Goal: Transaction & Acquisition: Purchase product/service

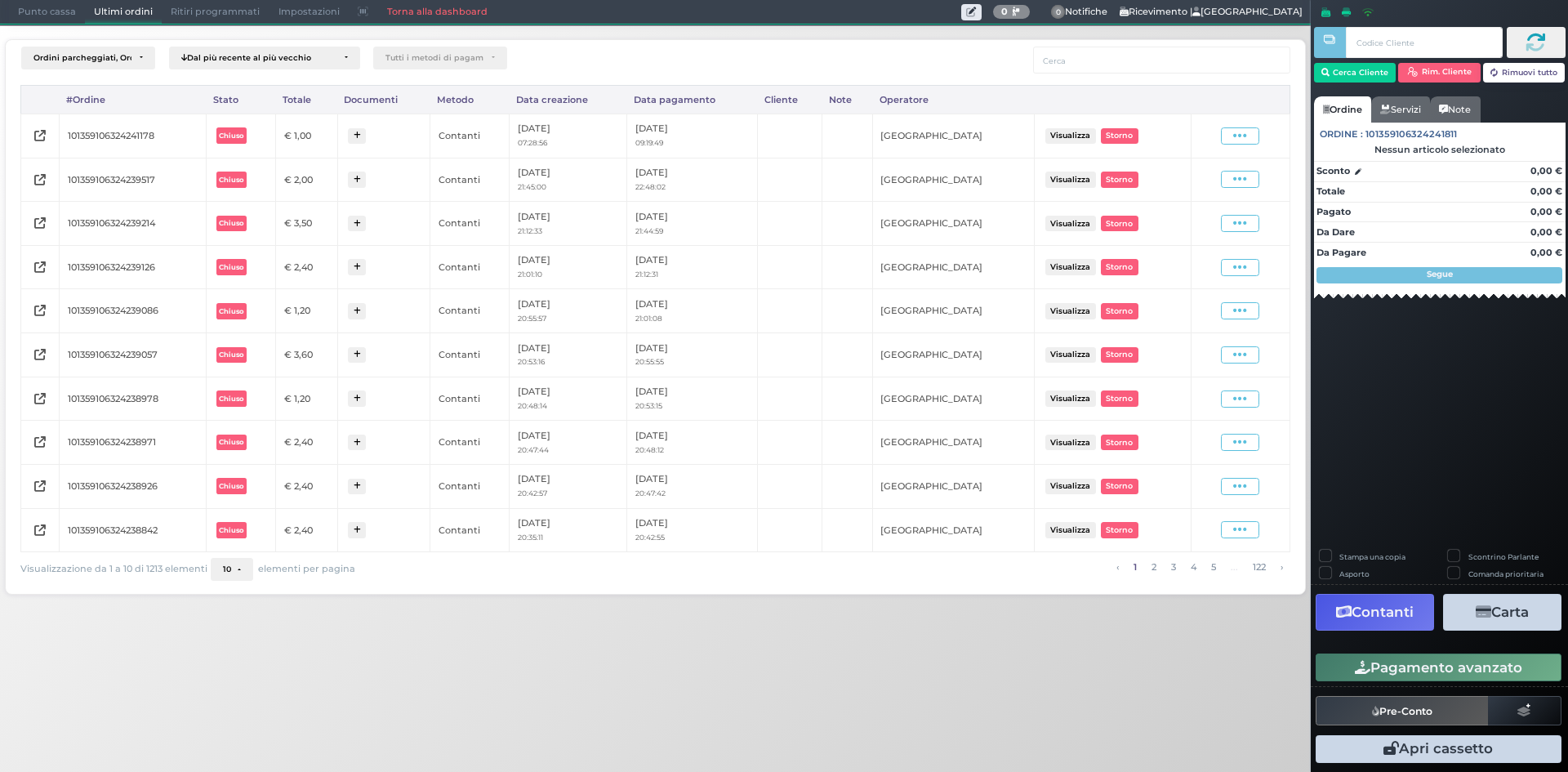
click at [52, 14] on span "Punto cassa" at bounding box center [47, 12] width 76 height 23
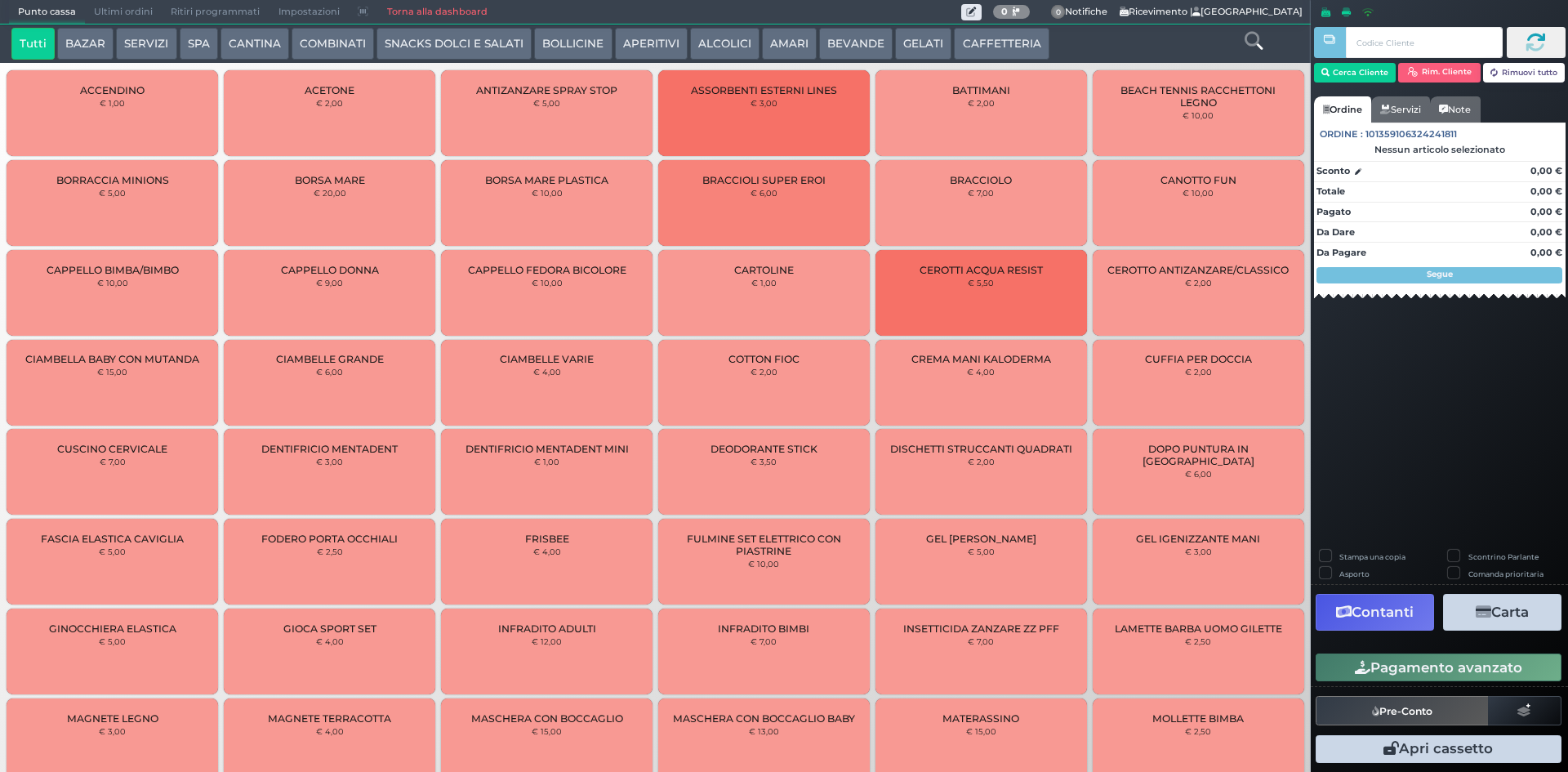
click at [972, 37] on button "CAFFETTERIA" at bounding box center [1002, 44] width 95 height 33
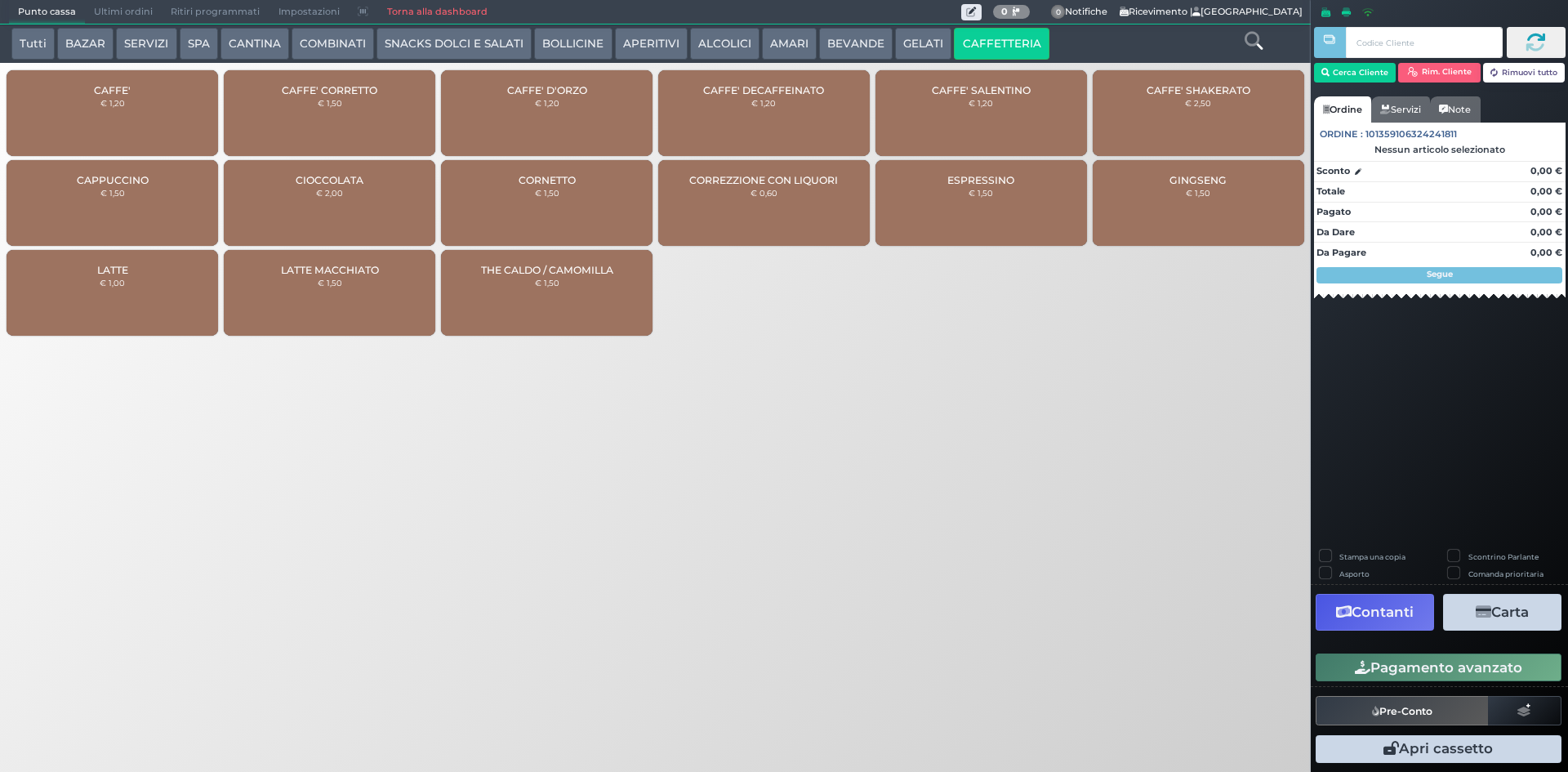
click at [135, 126] on div "CAFFE' € 1,20" at bounding box center [112, 113] width 212 height 86
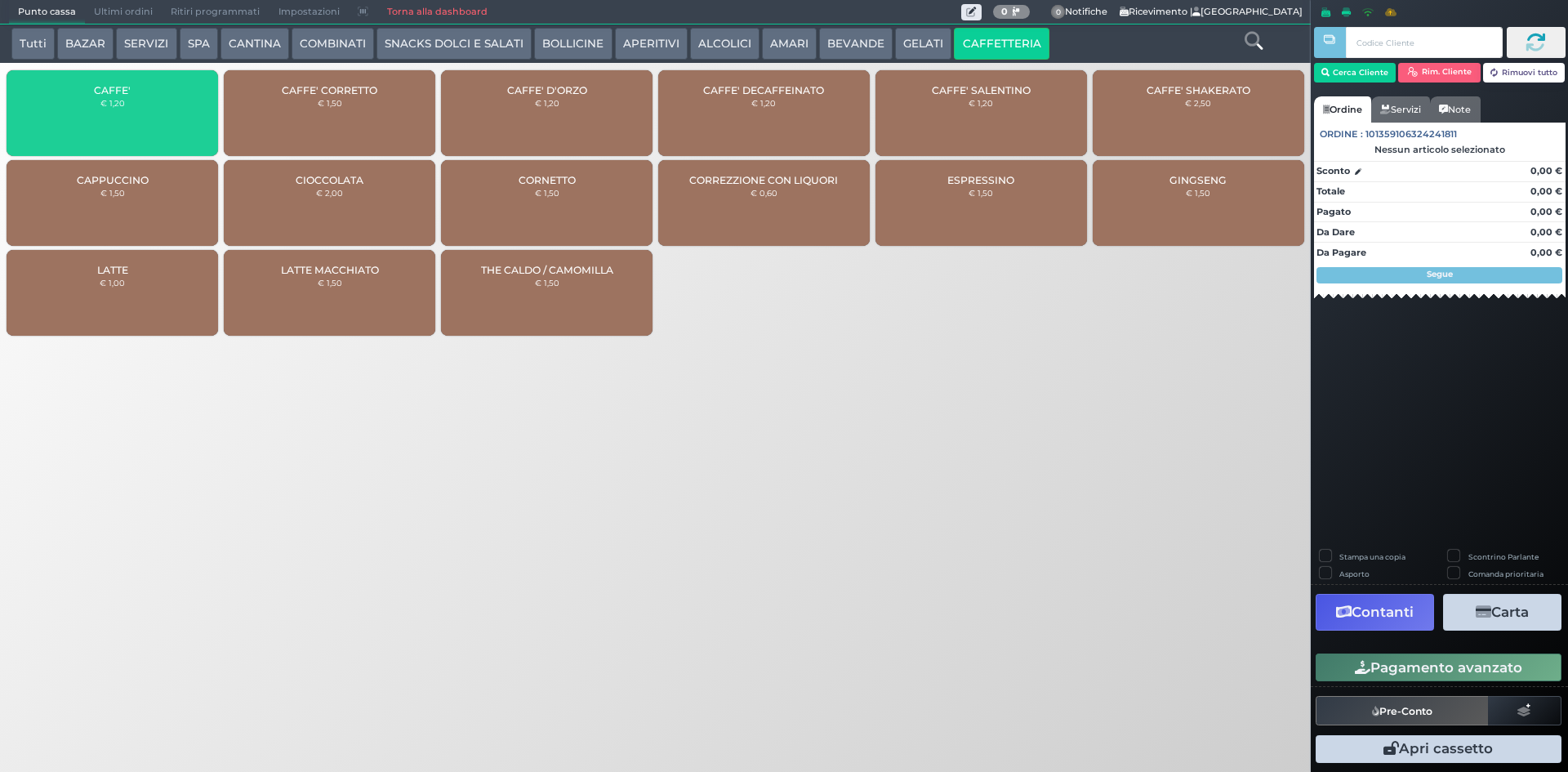
click at [135, 126] on div "CAFFE' € 1,20" at bounding box center [112, 113] width 212 height 86
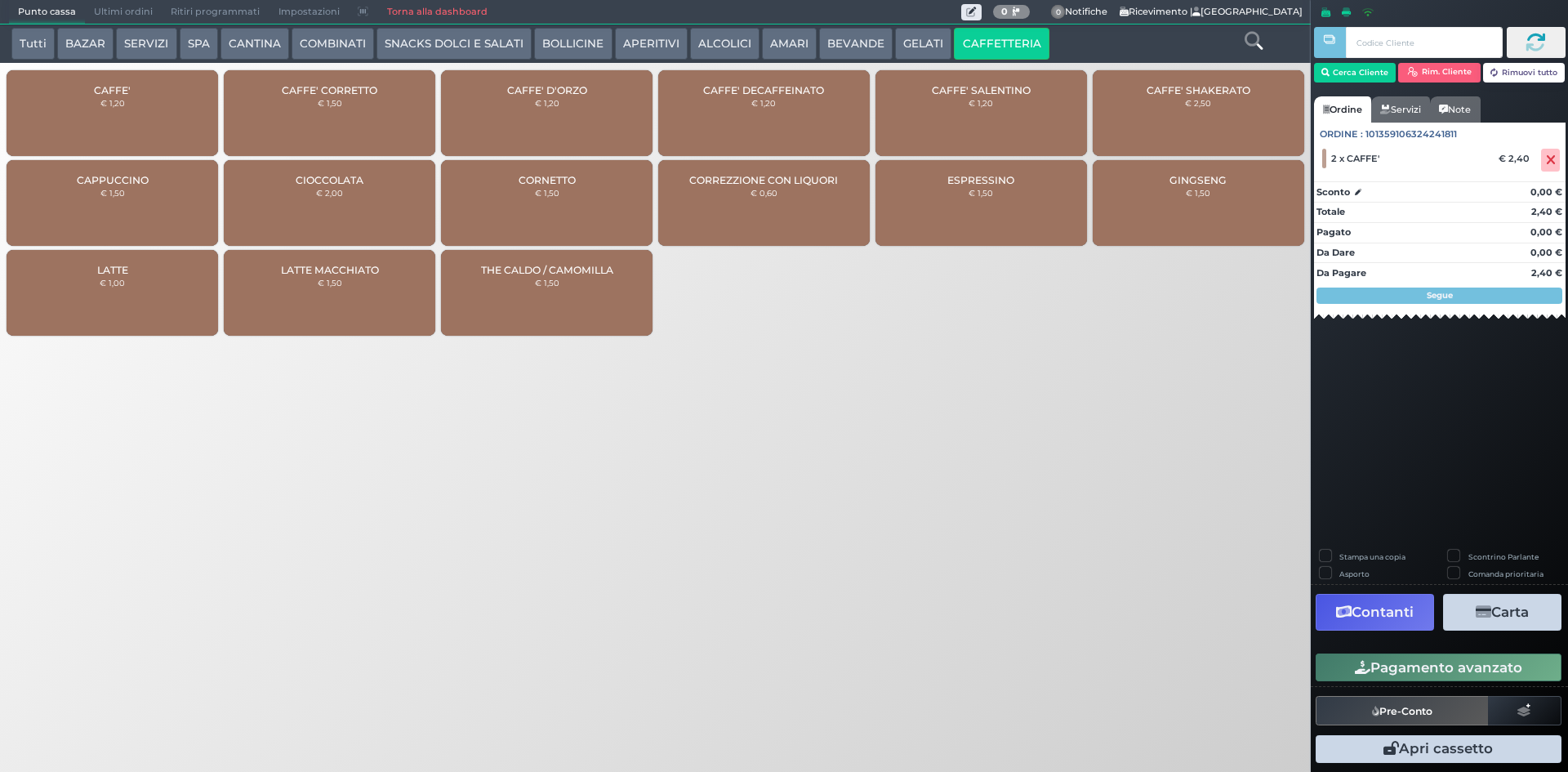
click at [1489, 677] on button "Pagamento avanzato" at bounding box center [1438, 668] width 246 height 27
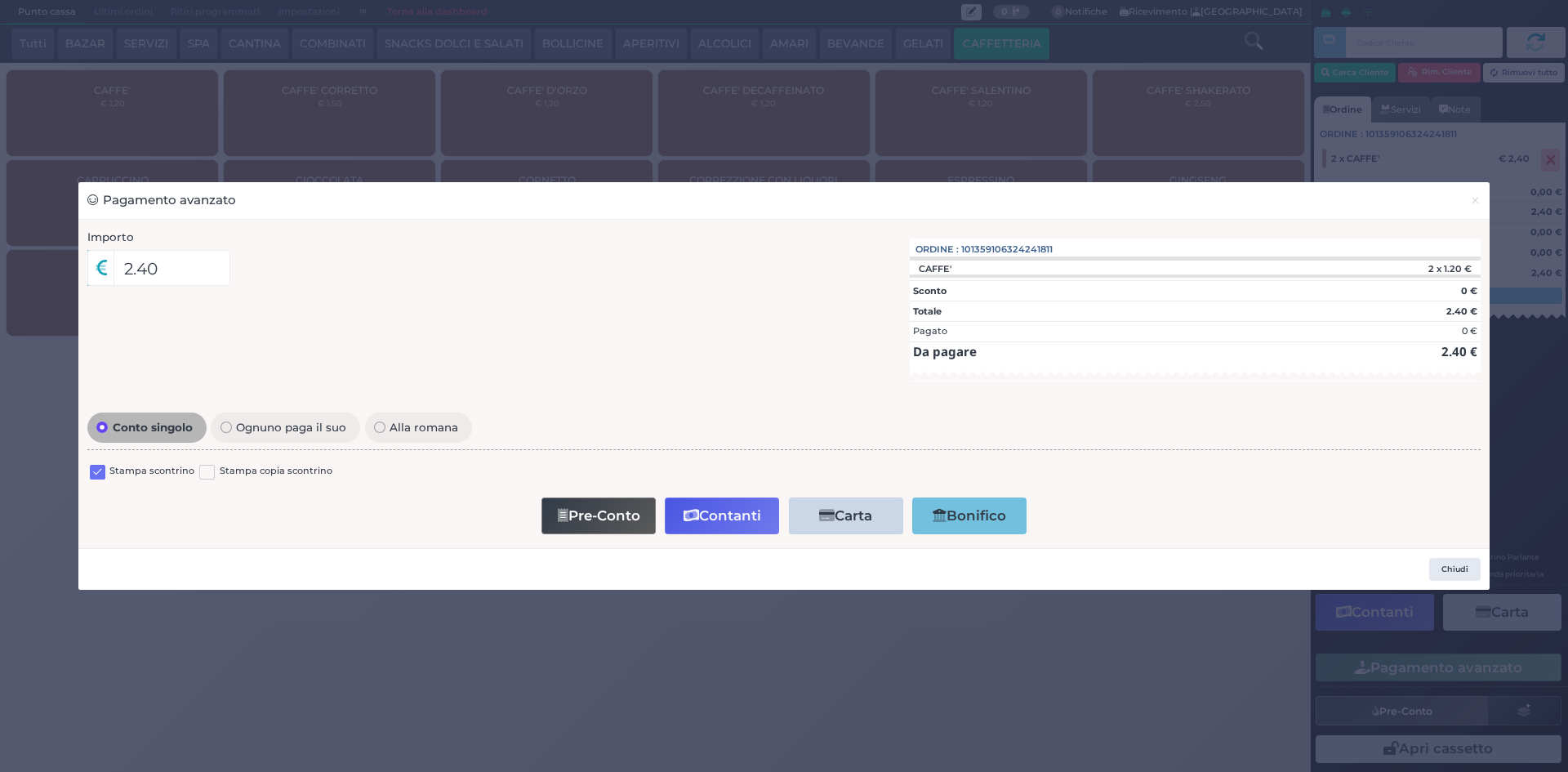
click at [105, 471] on div "Stampa scontrino" at bounding box center [142, 473] width 104 height 19
click at [99, 472] on label at bounding box center [97, 472] width 16 height 16
click at [0, 0] on input "checkbox" at bounding box center [0, 0] width 0 height 0
click at [746, 514] on button "Contanti" at bounding box center [721, 516] width 114 height 37
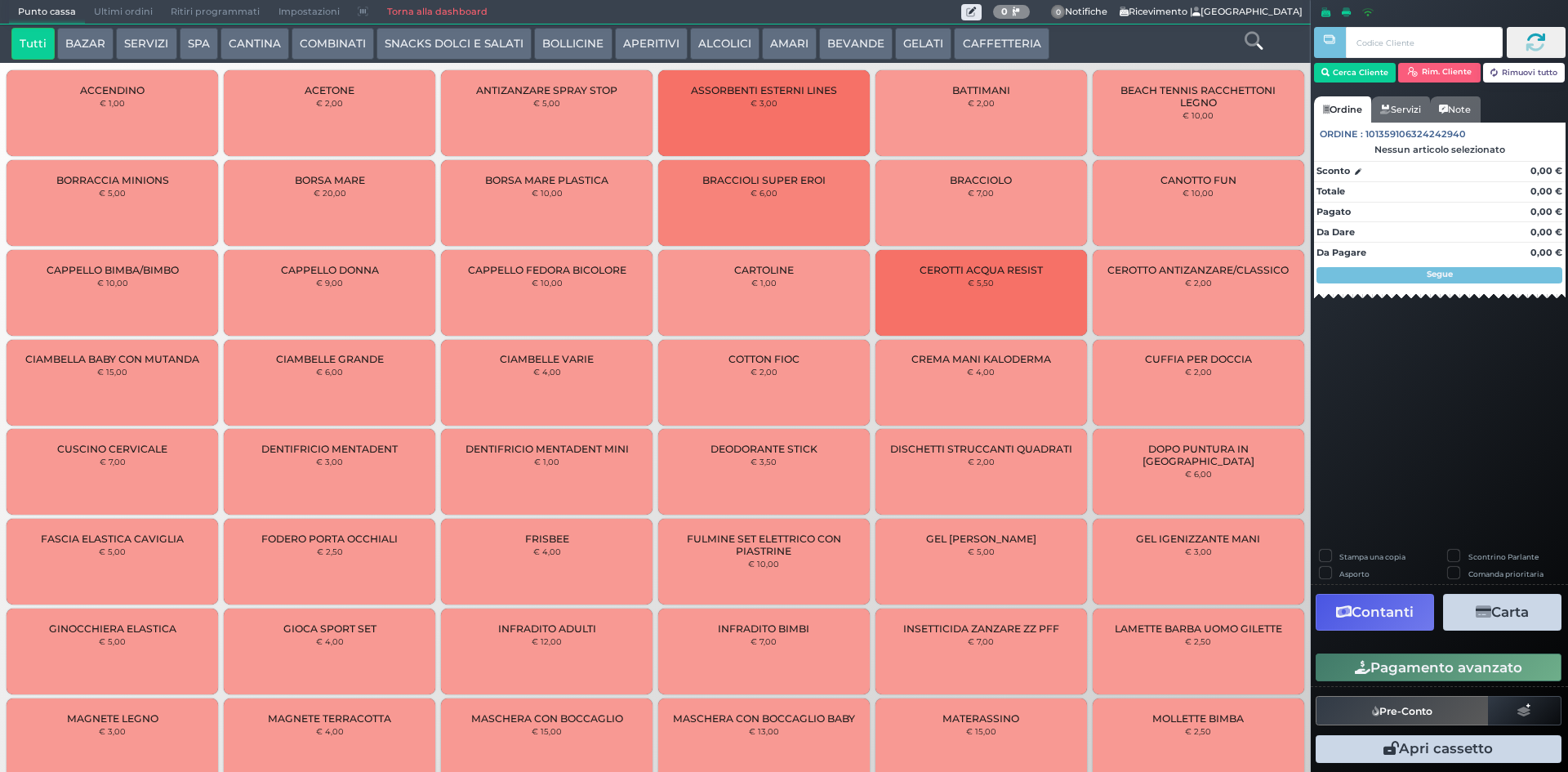
click at [96, 26] on div "Tutti BAZAR SERVIZI SPA [GEOGRAPHIC_DATA] COMBINATI SNACKS DOLCI E SALATI BOLLI…" at bounding box center [655, 44] width 1310 height 38
click at [98, 12] on span "Ultimi ordini" at bounding box center [123, 12] width 77 height 23
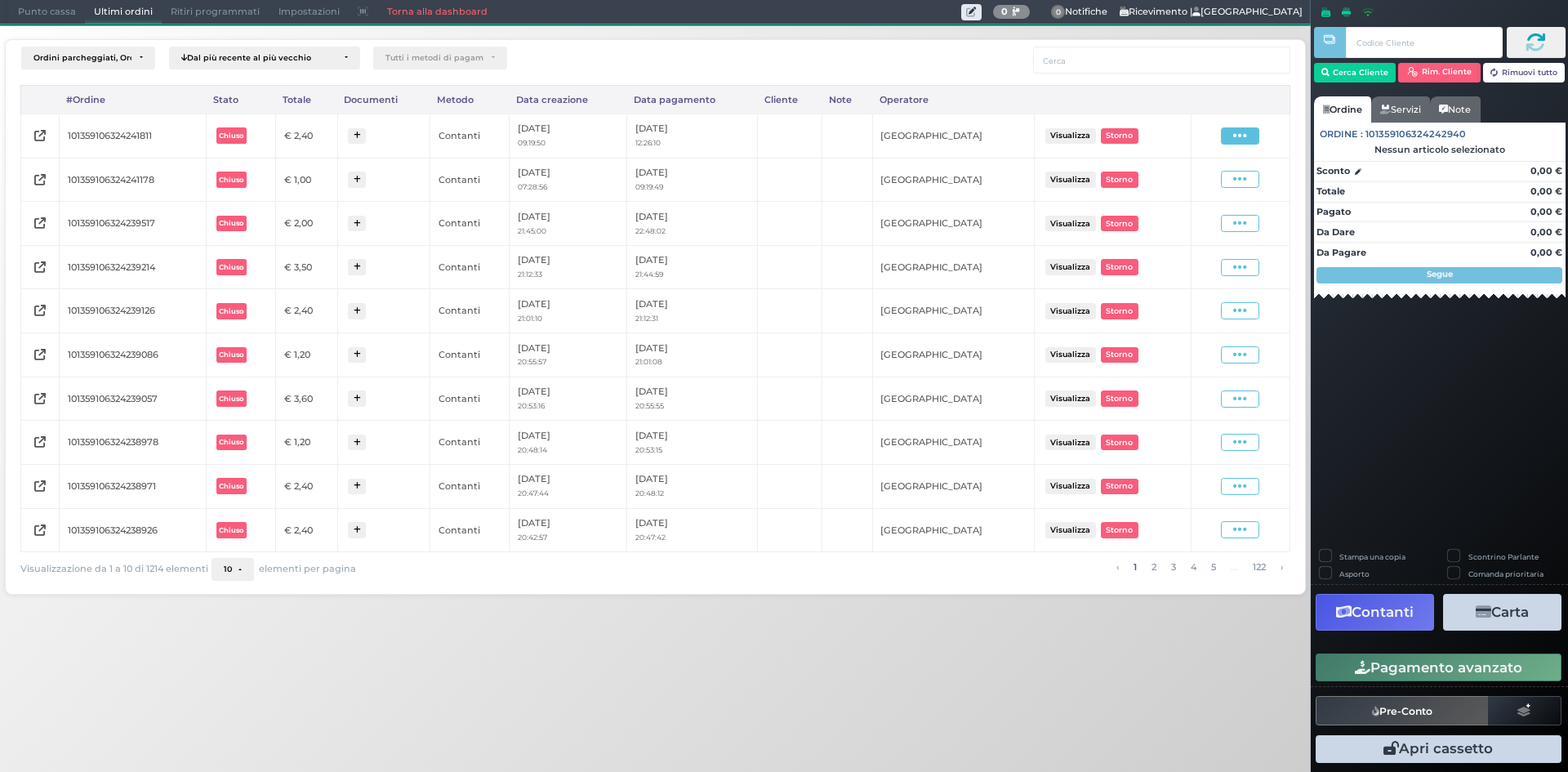
click at [1254, 141] on span at bounding box center [1240, 136] width 38 height 17
click at [1197, 181] on span "Ristampa Pre-Conto" at bounding box center [1200, 183] width 67 height 27
click at [61, 5] on span "Punto cassa" at bounding box center [47, 12] width 76 height 23
